Goal: Information Seeking & Learning: Learn about a topic

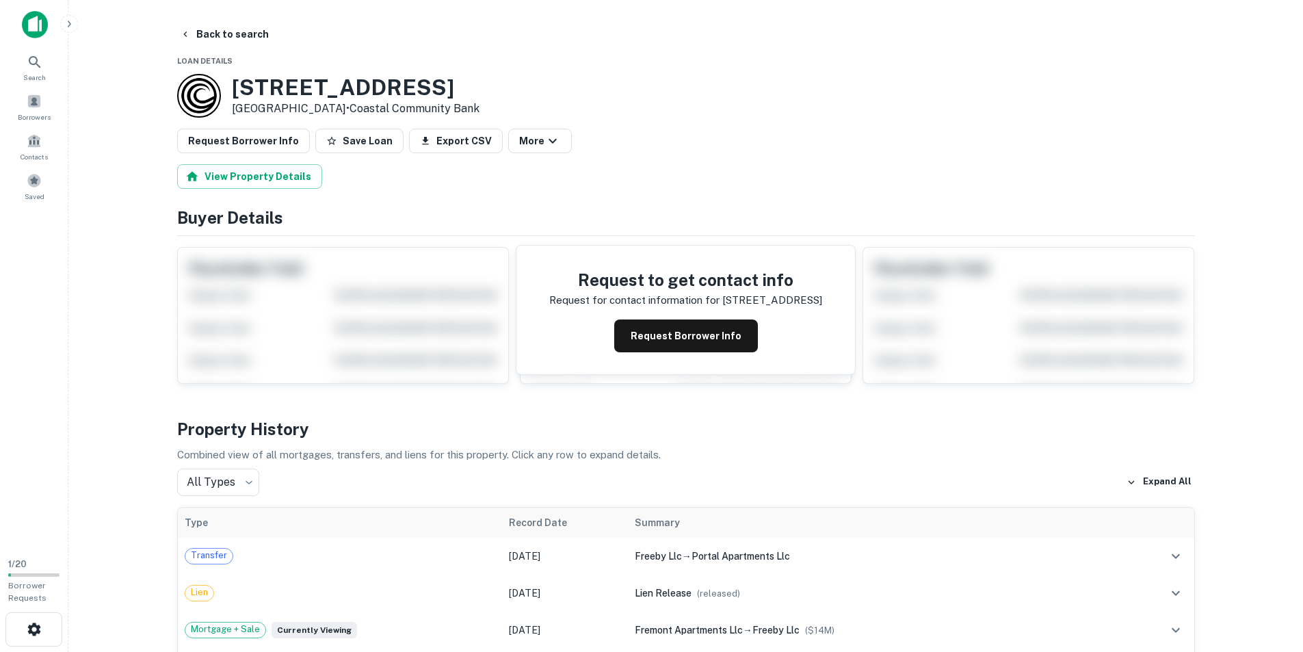
click at [40, 29] on img at bounding box center [35, 24] width 26 height 27
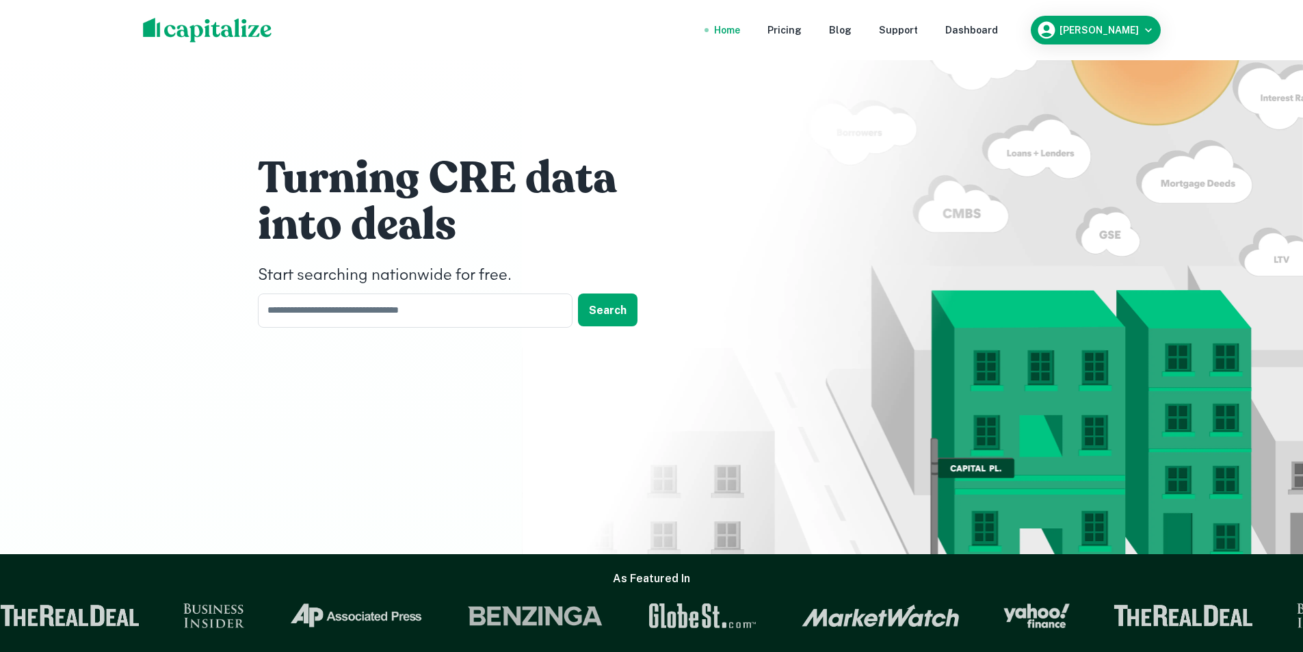
click at [791, 38] on nav "Home Pricing Blog Support Dashboard" at bounding box center [856, 30] width 328 height 30
click at [801, 29] on div "Pricing" at bounding box center [784, 30] width 34 height 15
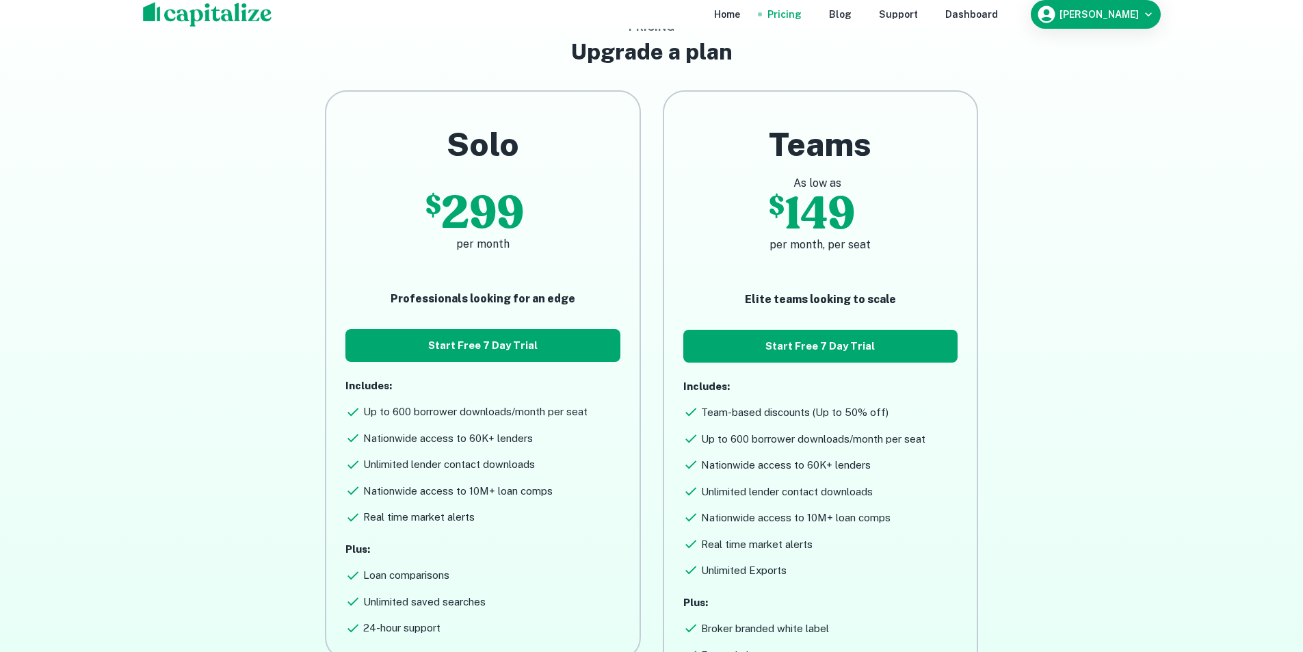
scroll to position [137, 0]
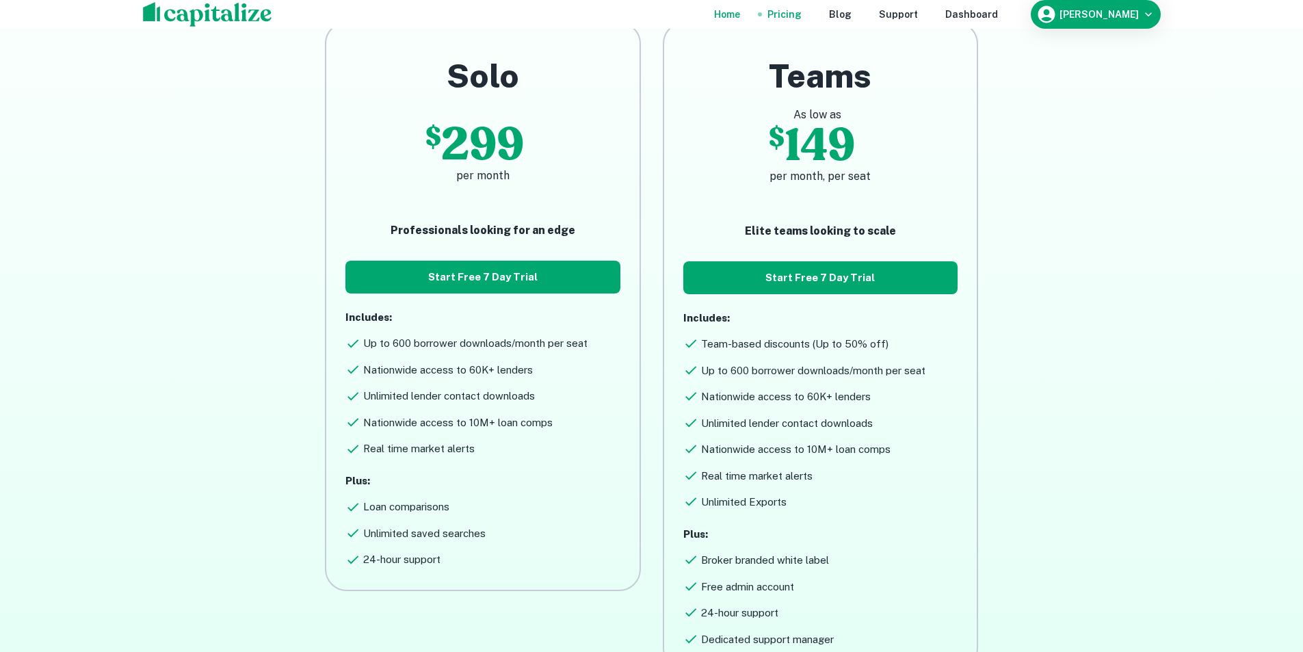
click at [740, 22] on div "Home" at bounding box center [727, 14] width 26 height 15
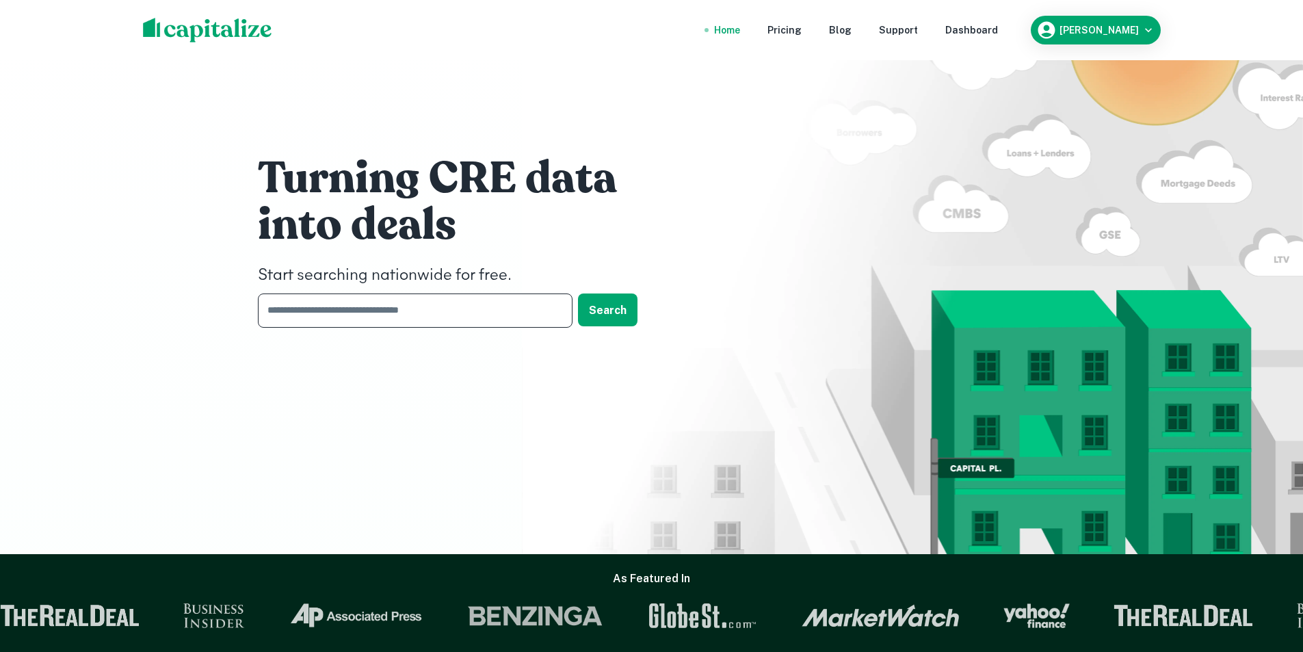
click at [408, 315] on input "text" at bounding box center [410, 310] width 305 height 34
type input "**********"
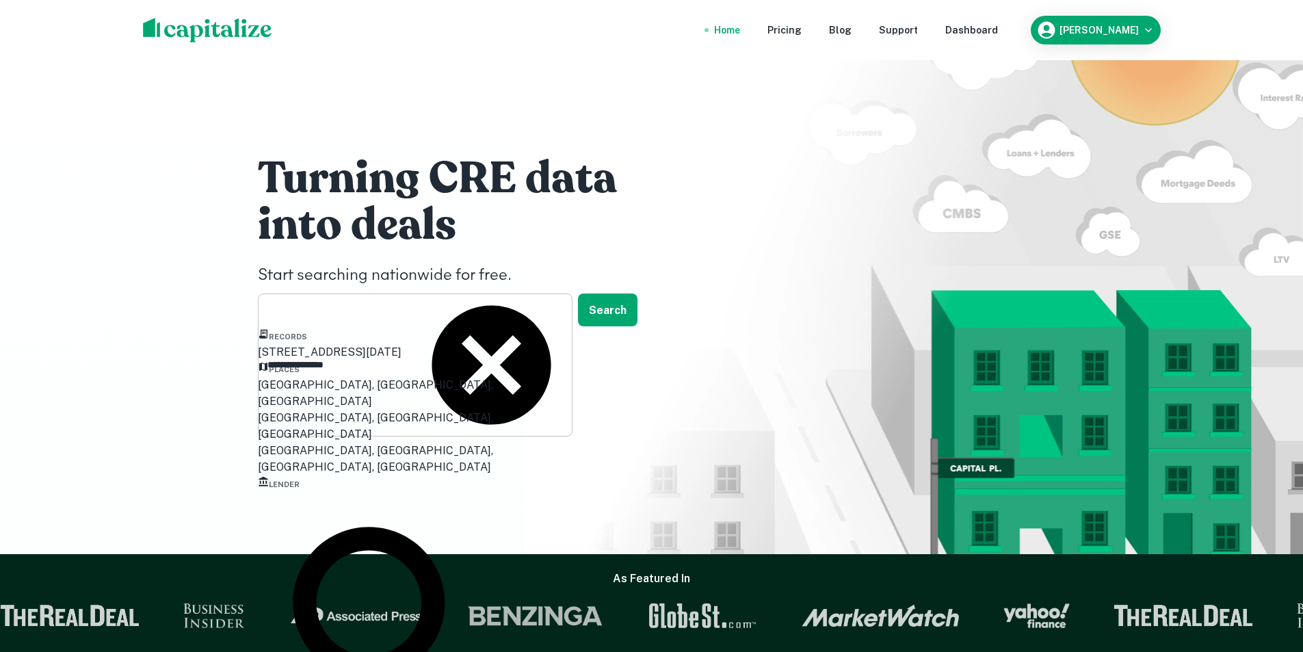
click at [552, 312] on icon at bounding box center [491, 364] width 143 height 143
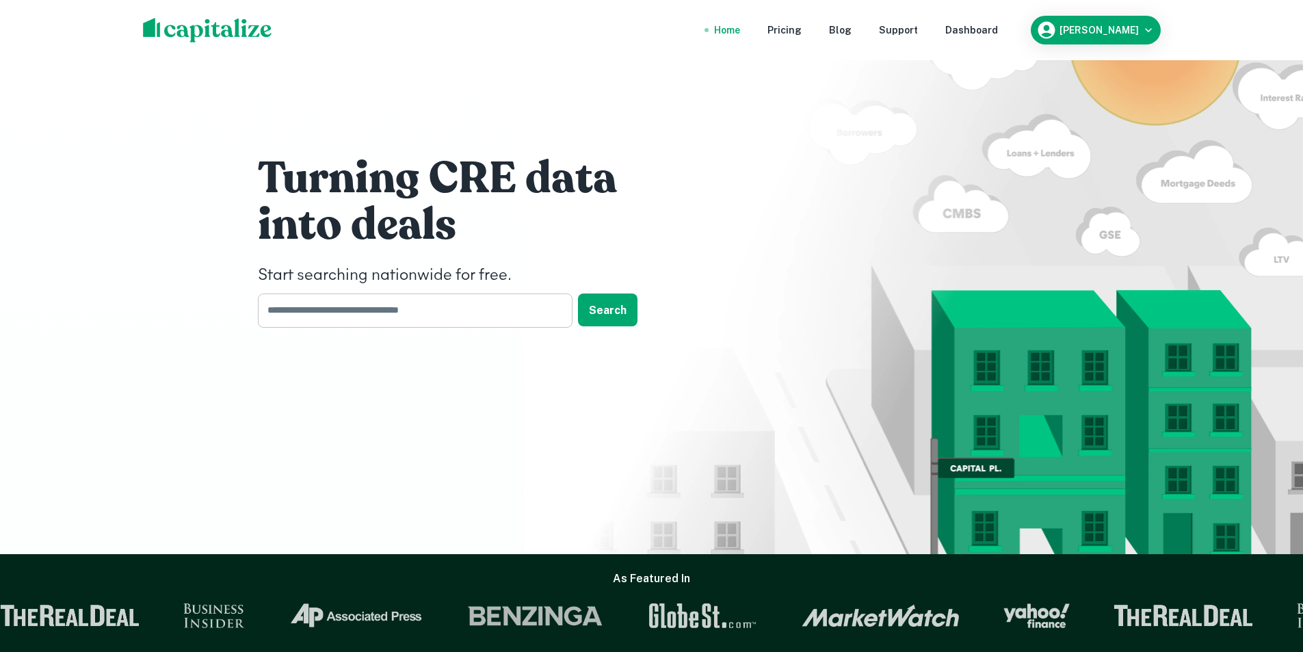
click at [425, 309] on input "text" at bounding box center [410, 310] width 305 height 34
click at [620, 312] on button "Search" at bounding box center [607, 309] width 59 height 33
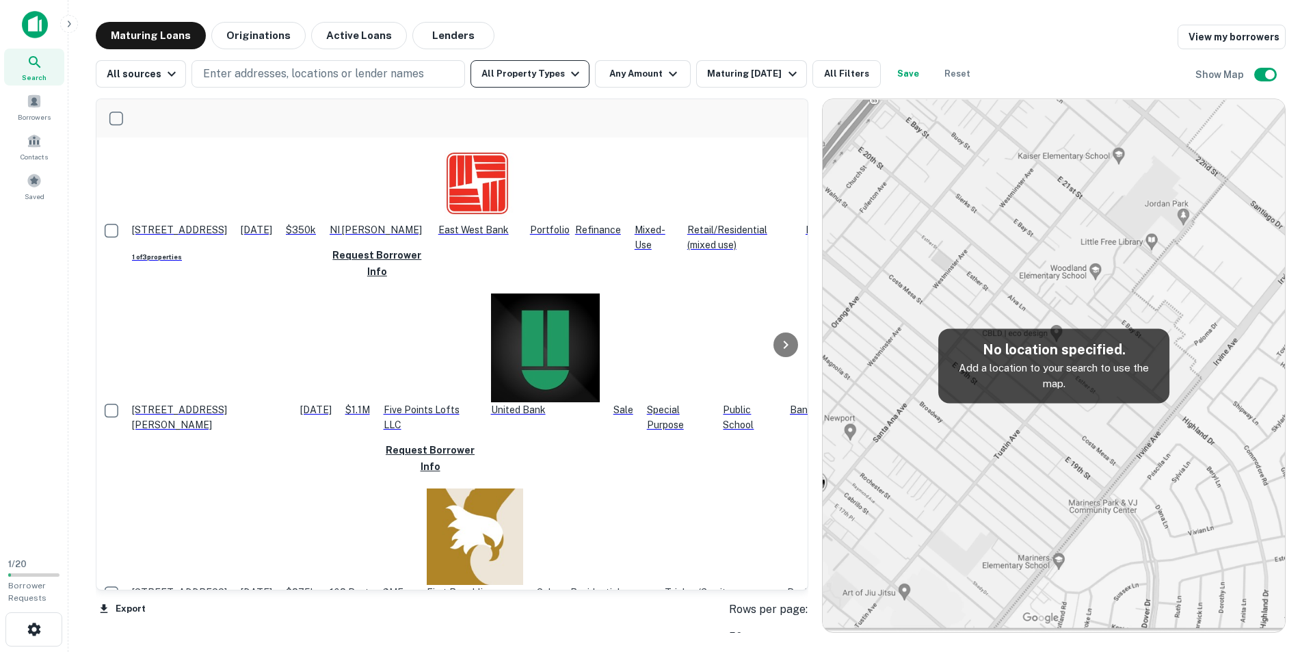
click at [522, 72] on button "All Property Types" at bounding box center [529, 73] width 119 height 27
